Goal: Find specific page/section: Find specific page/section

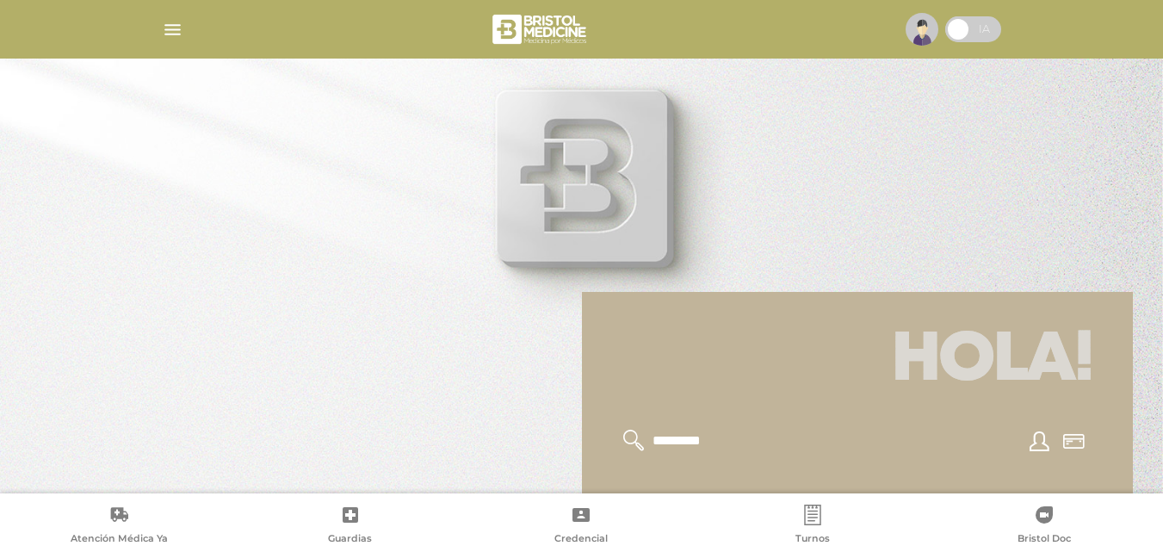
click at [173, 33] on img "button" at bounding box center [173, 30] width 22 height 22
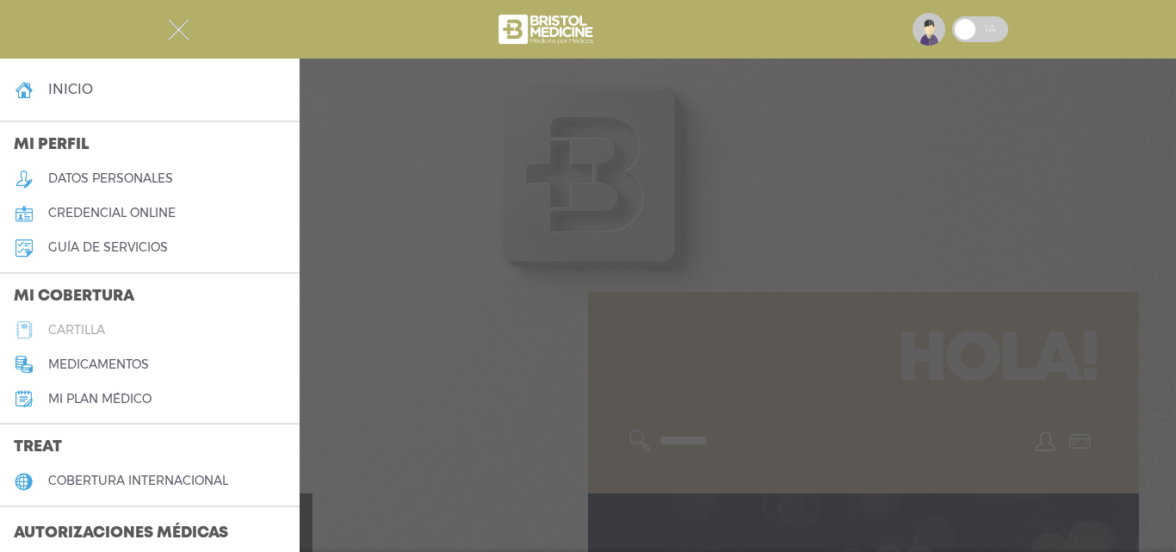
click at [91, 327] on h5 "cartilla" at bounding box center [76, 330] width 57 height 15
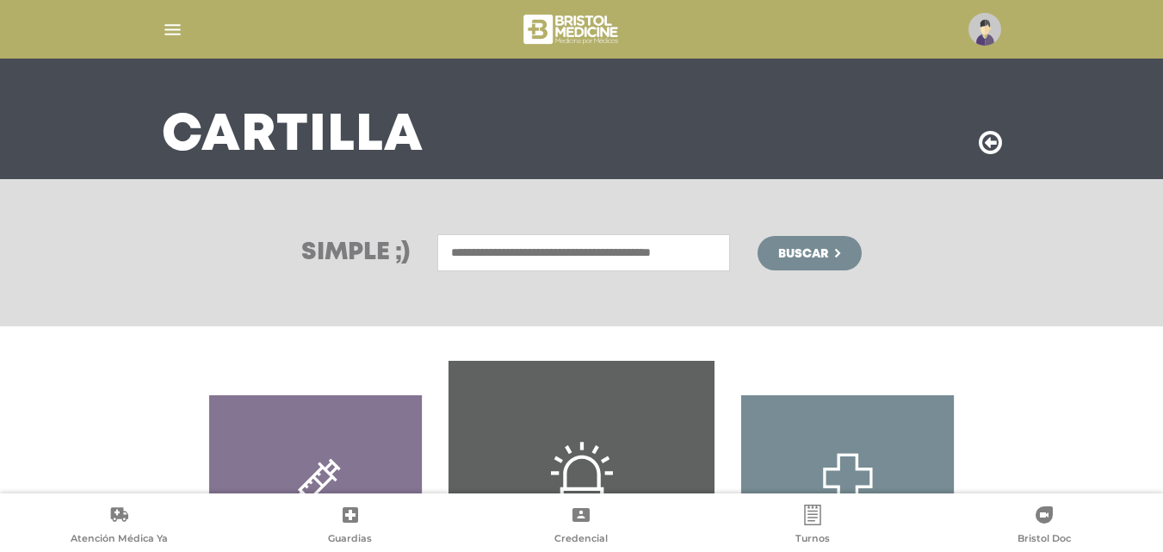
scroll to position [332, 0]
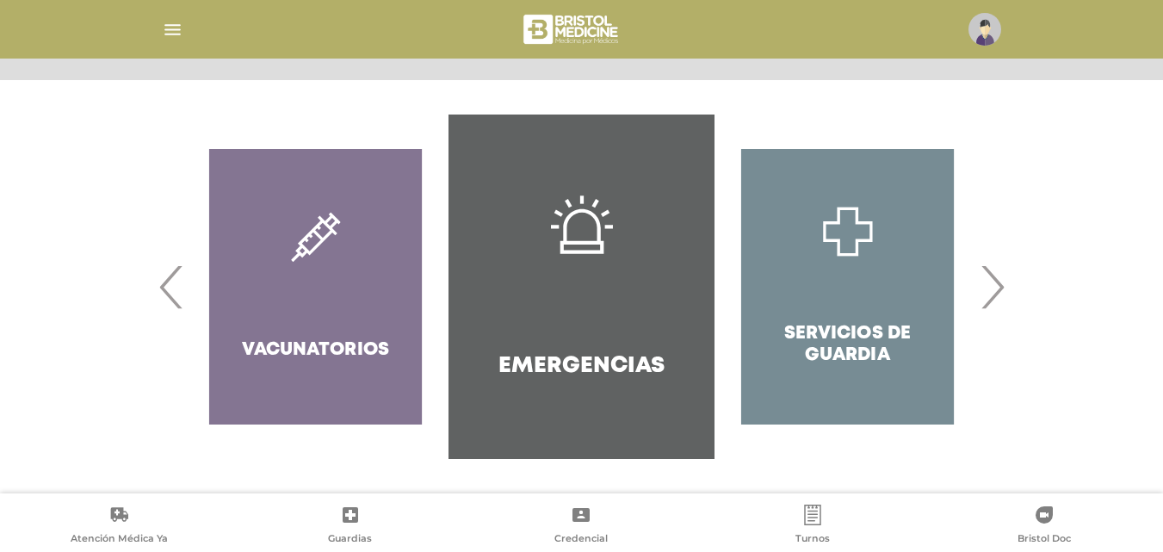
click at [990, 285] on span "›" at bounding box center [992, 286] width 34 height 93
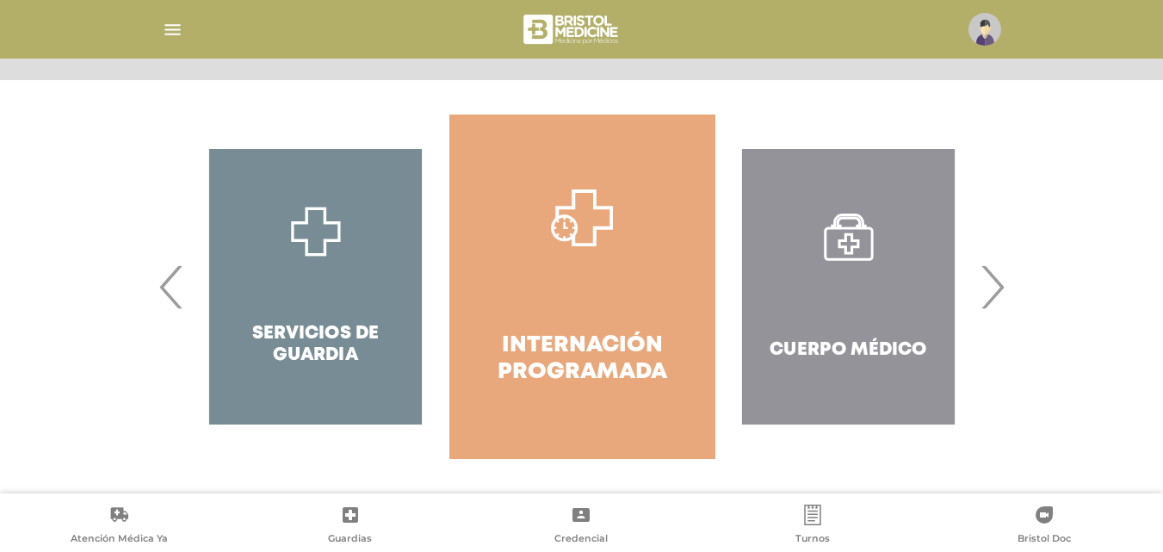
click at [990, 285] on span "›" at bounding box center [992, 286] width 34 height 93
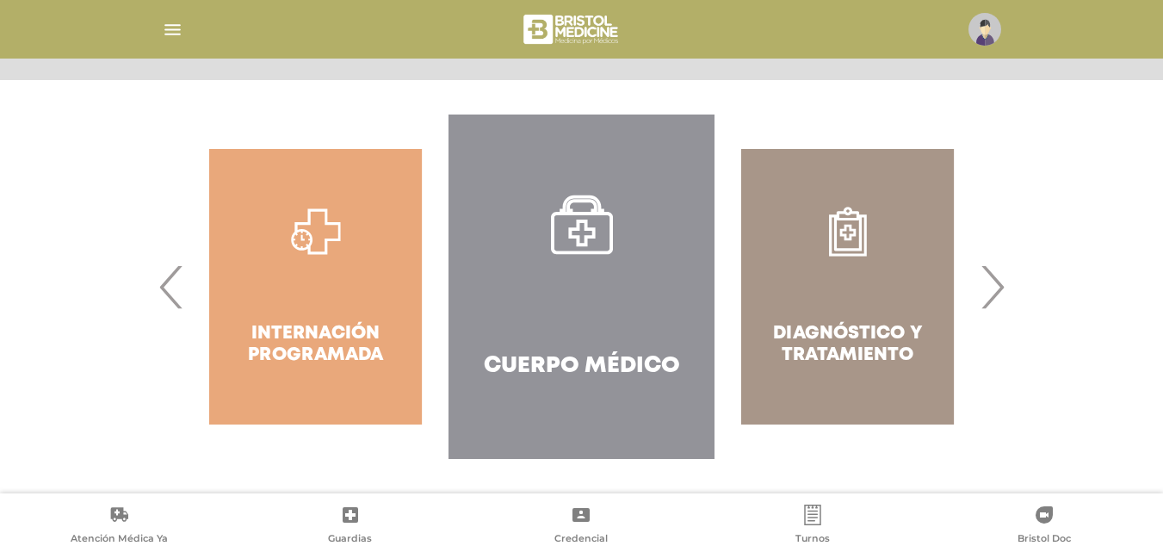
click at [990, 285] on span "›" at bounding box center [992, 286] width 34 height 93
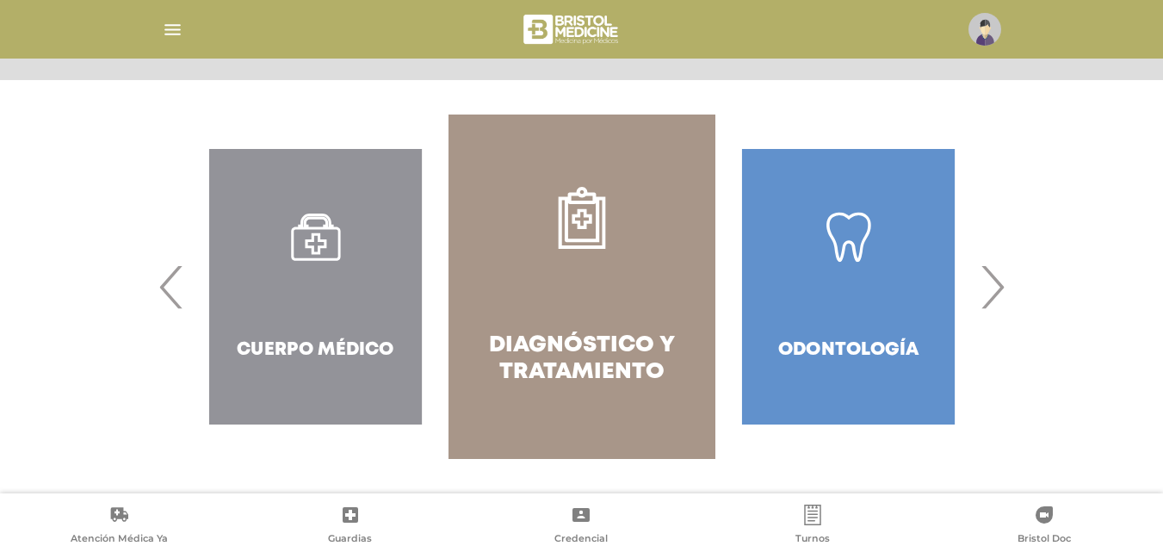
click at [605, 341] on h4 "Diagnóstico y Tratamiento" at bounding box center [581, 358] width 204 height 53
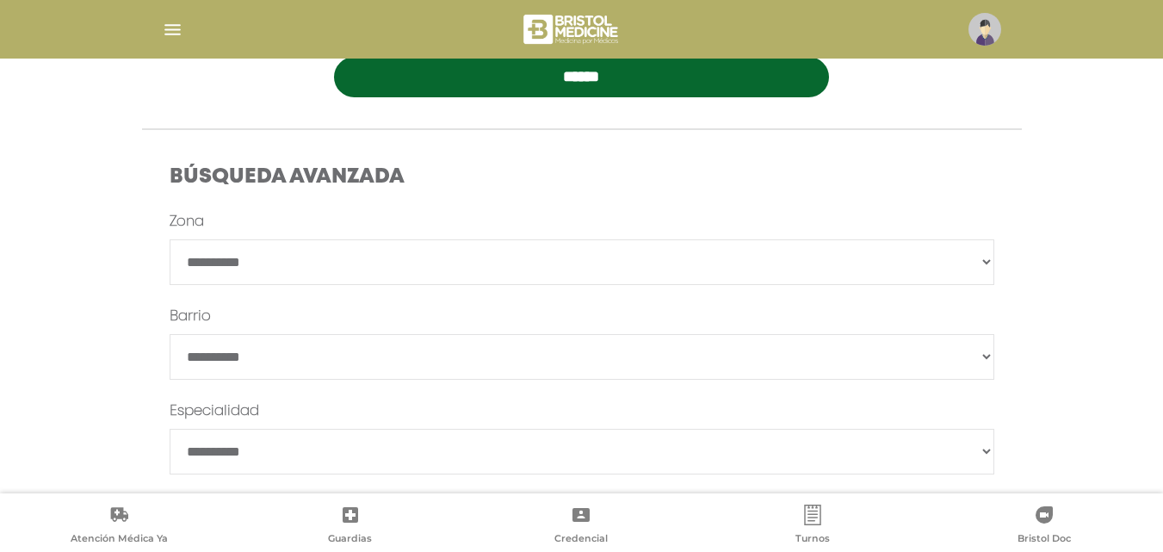
scroll to position [516, 0]
